Goal: Entertainment & Leisure: Consume media (video, audio)

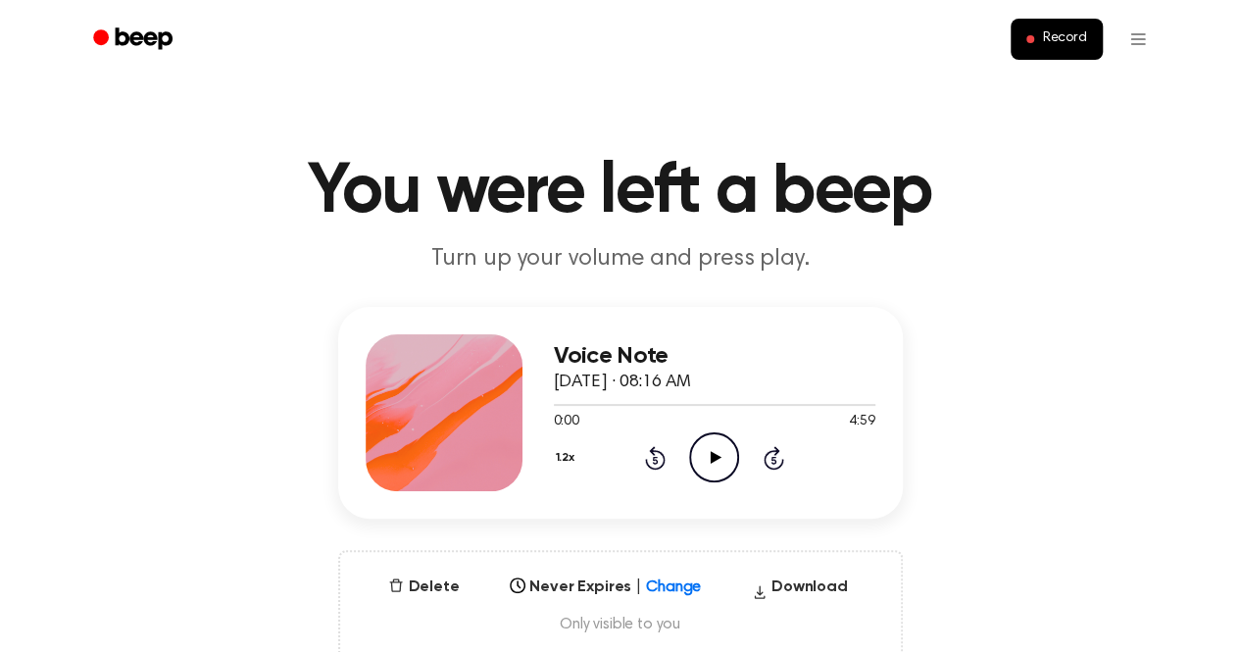
click at [714, 448] on icon "Play Audio" at bounding box center [714, 457] width 50 height 50
click at [714, 448] on icon "Pause Audio" at bounding box center [714, 457] width 50 height 50
click at [714, 448] on icon "Play Audio" at bounding box center [714, 457] width 50 height 50
click at [714, 448] on icon "Pause Audio" at bounding box center [714, 457] width 50 height 50
click at [706, 462] on icon "Play Audio" at bounding box center [714, 457] width 50 height 50
